Goal: Information Seeking & Learning: Learn about a topic

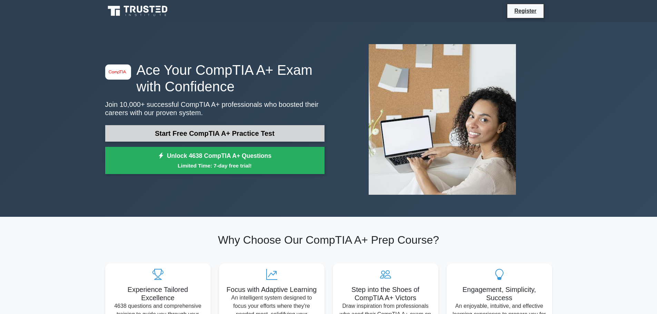
click at [197, 129] on link "Start Free CompTIA A+ Practice Test" at bounding box center [214, 133] width 219 height 17
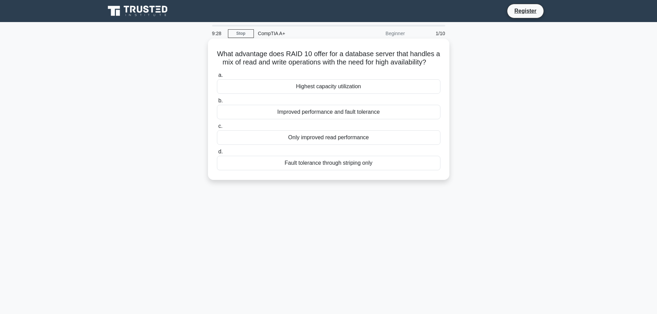
click at [375, 119] on div "Improved performance and fault tolerance" at bounding box center [328, 112] width 223 height 14
click at [217, 103] on input "b. Improved performance and fault tolerance" at bounding box center [217, 101] width 0 height 4
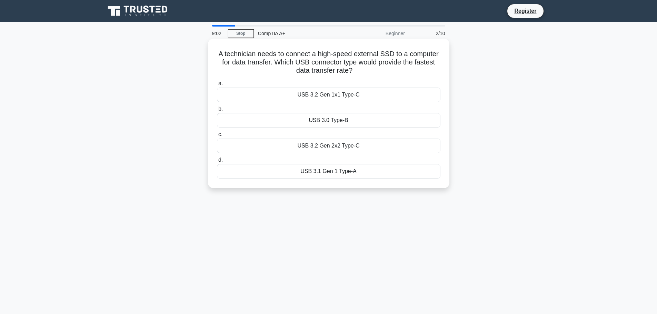
click at [323, 91] on div "USB 3.2 Gen 1x1 Type-C" at bounding box center [328, 95] width 223 height 14
click at [217, 86] on input "a. USB 3.2 Gen 1x1 Type-C" at bounding box center [217, 83] width 0 height 4
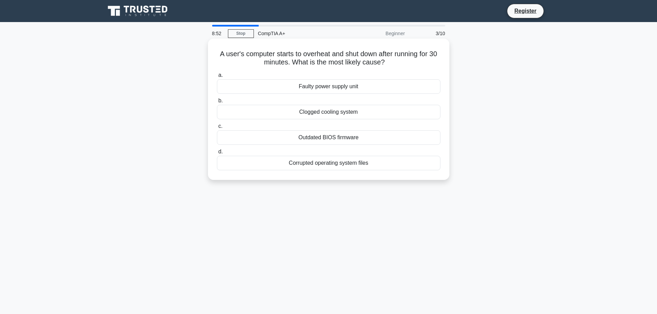
click at [324, 113] on div "Clogged cooling system" at bounding box center [328, 112] width 223 height 14
click at [217, 103] on input "b. Clogged cooling system" at bounding box center [217, 101] width 0 height 4
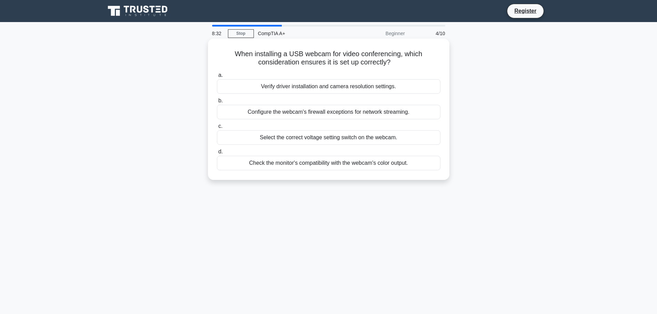
click at [346, 86] on div "Verify driver installation and camera resolution settings." at bounding box center [328, 86] width 223 height 14
click at [217, 78] on input "a. Verify driver installation and camera resolution settings." at bounding box center [217, 75] width 0 height 4
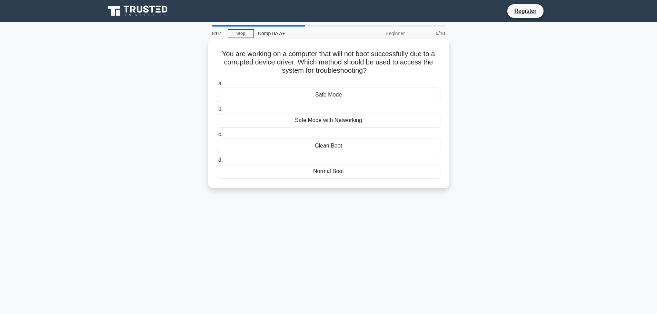
click at [323, 94] on div "Safe Mode" at bounding box center [328, 95] width 223 height 14
click at [217, 86] on input "a. Safe Mode" at bounding box center [217, 83] width 0 height 4
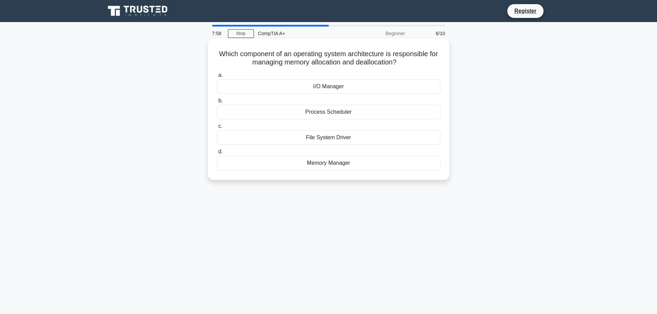
click at [334, 88] on div "I/O Manager" at bounding box center [328, 86] width 223 height 14
click at [217, 78] on input "a. I/O Manager" at bounding box center [217, 75] width 0 height 4
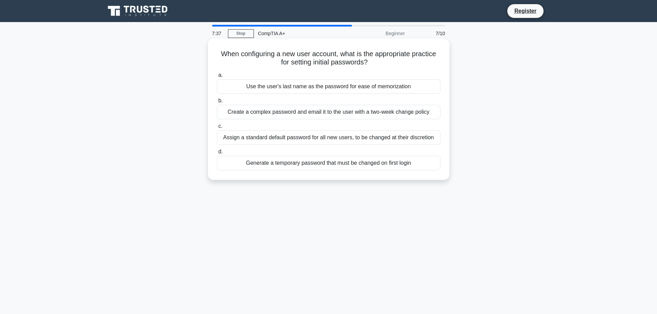
click at [401, 161] on div "Generate a temporary password that must be changed on first login" at bounding box center [328, 163] width 223 height 14
click at [217, 154] on input "d. Generate a temporary password that must be changed on first login" at bounding box center [217, 152] width 0 height 4
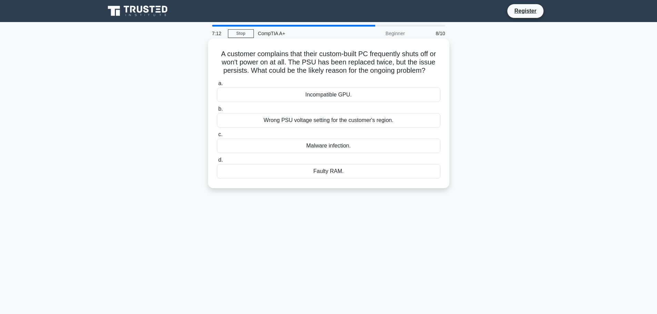
click at [329, 173] on div "Faulty RAM." at bounding box center [328, 171] width 223 height 14
click at [217, 162] on input "d. Faulty RAM." at bounding box center [217, 160] width 0 height 4
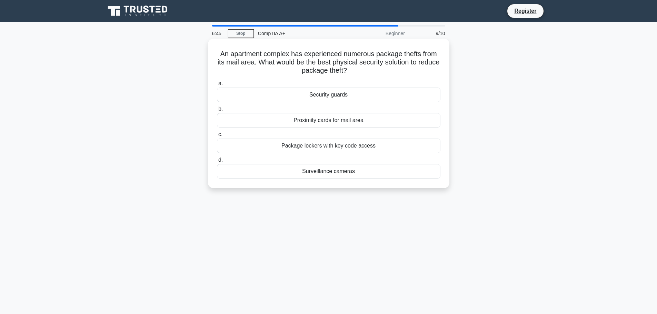
click at [350, 143] on div "Package lockers with key code access" at bounding box center [328, 146] width 223 height 14
click at [217, 137] on input "c. Package lockers with key code access" at bounding box center [217, 134] width 0 height 4
click at [318, 124] on div "VLAN segmentation" at bounding box center [328, 120] width 223 height 14
click at [217, 111] on input "b. VLAN segmentation" at bounding box center [217, 109] width 0 height 4
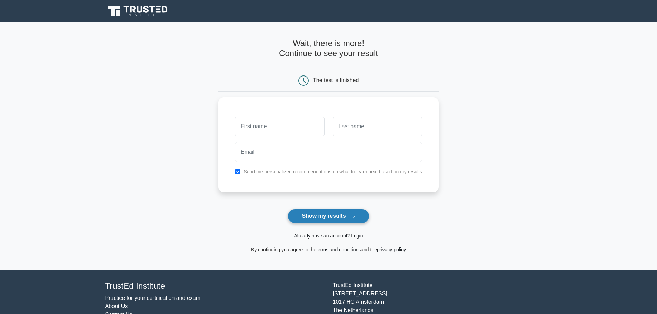
click at [340, 213] on button "Show my results" at bounding box center [328, 216] width 81 height 14
click at [235, 169] on input "checkbox" at bounding box center [238, 170] width 6 height 6
checkbox input "false"
click at [348, 207] on form "Wait, there is more! Continue to see your result The test is finished and the" at bounding box center [328, 146] width 220 height 215
click at [330, 219] on button "Show my results" at bounding box center [328, 216] width 81 height 14
